Goal: Check status: Check status

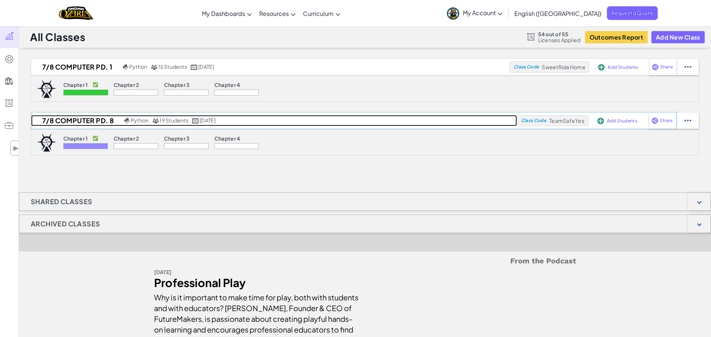
click at [87, 118] on h2 "7/8 Computer Pd. 8" at bounding box center [76, 120] width 91 height 11
